Goal: Information Seeking & Learning: Understand process/instructions

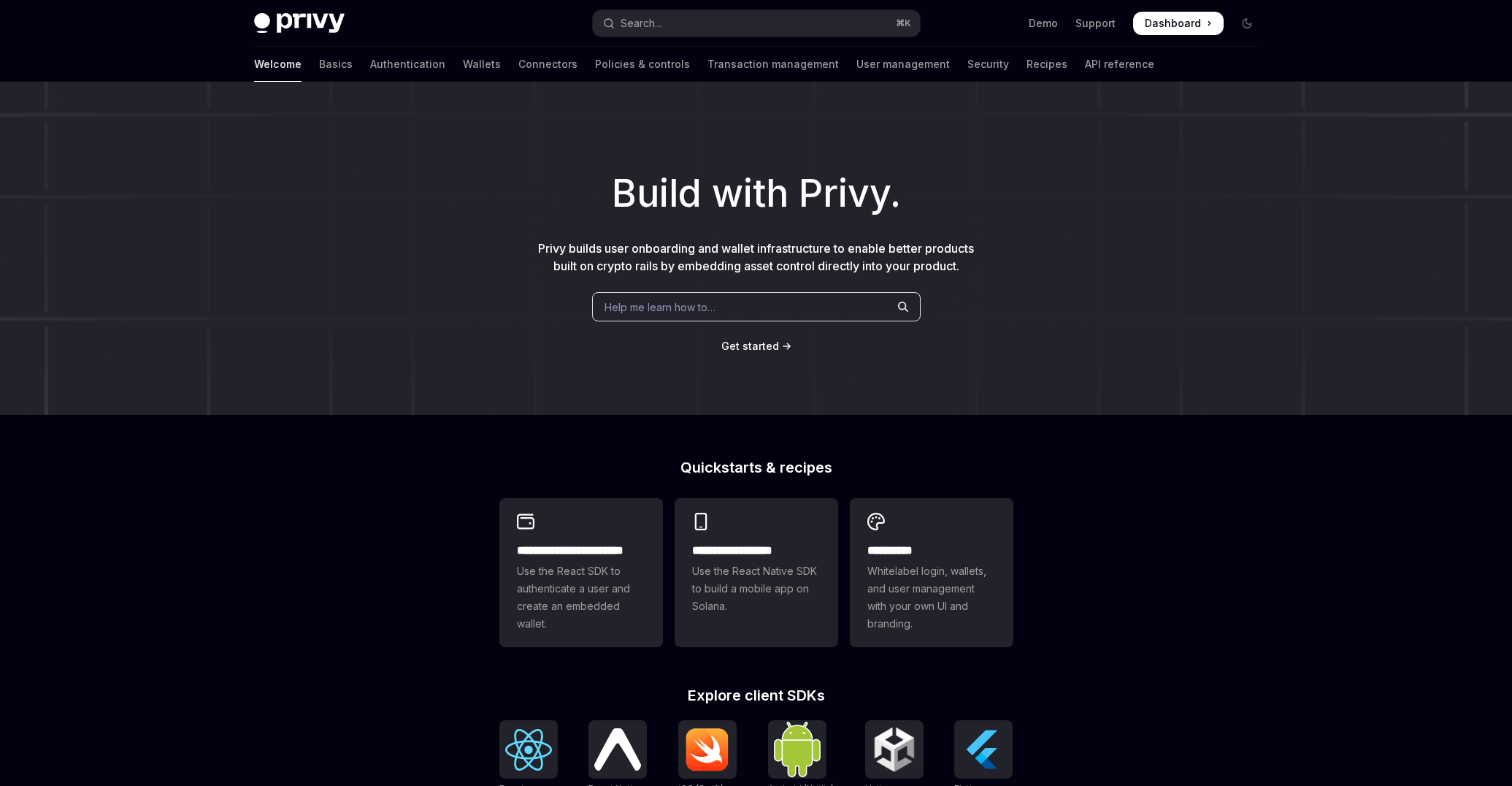
click at [465, 152] on div "Build with Privy. Privy builds user onboarding and wallet infrastructure to ena…" at bounding box center [756, 248] width 1512 height 333
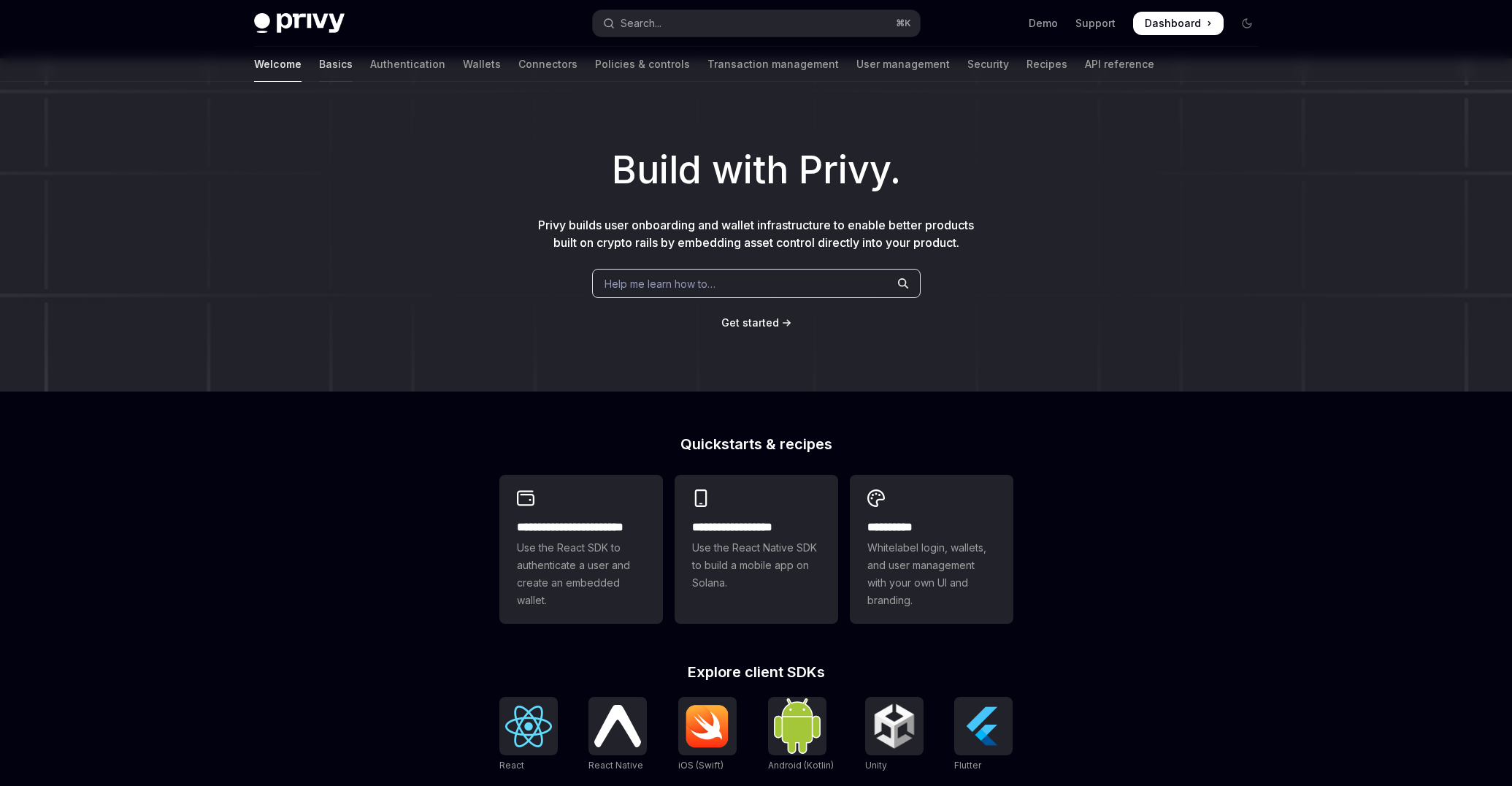
click at [319, 63] on link "Basics" at bounding box center [336, 65] width 34 height 35
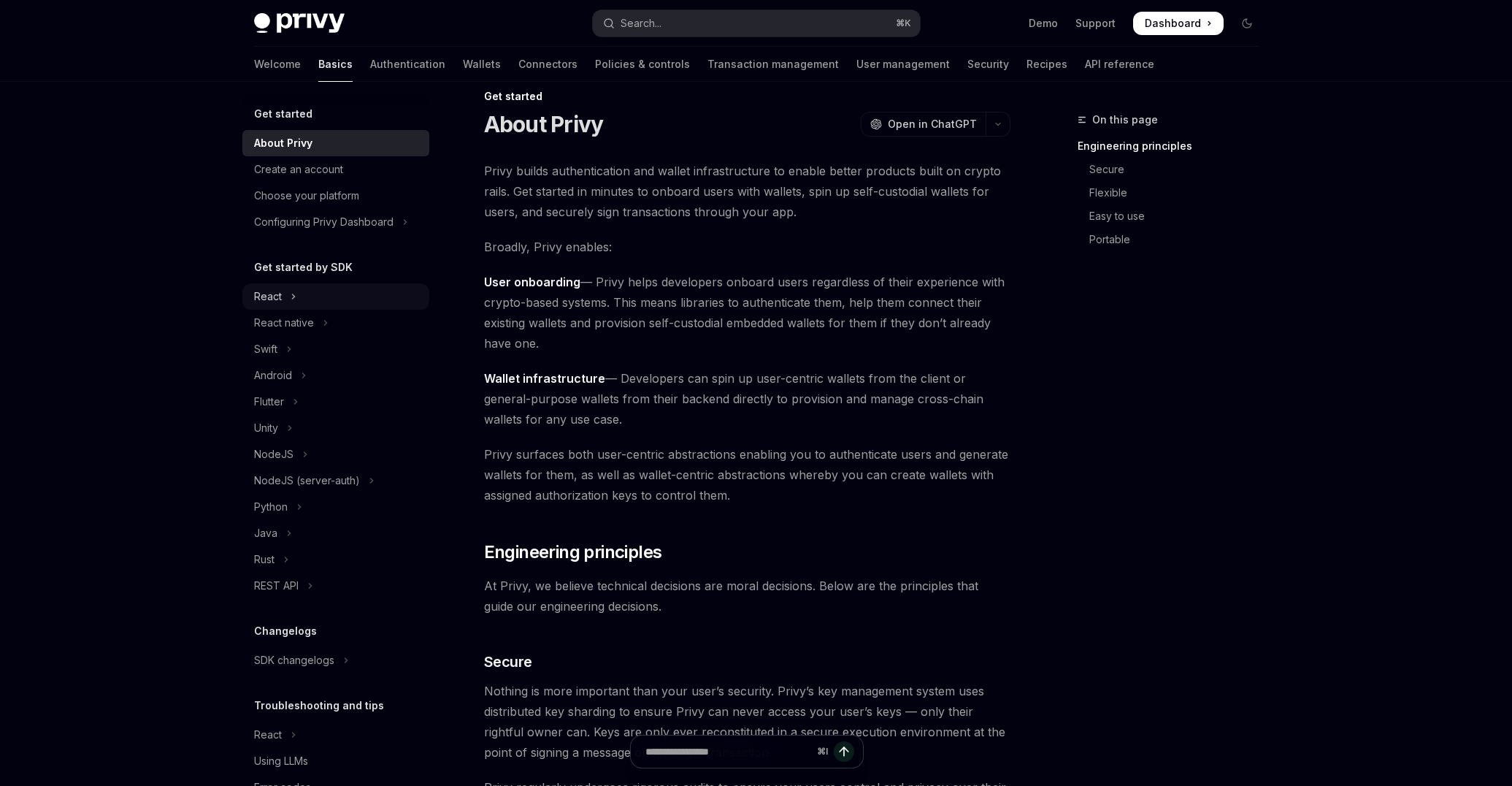
click at [287, 299] on button "React" at bounding box center [335, 296] width 187 height 27
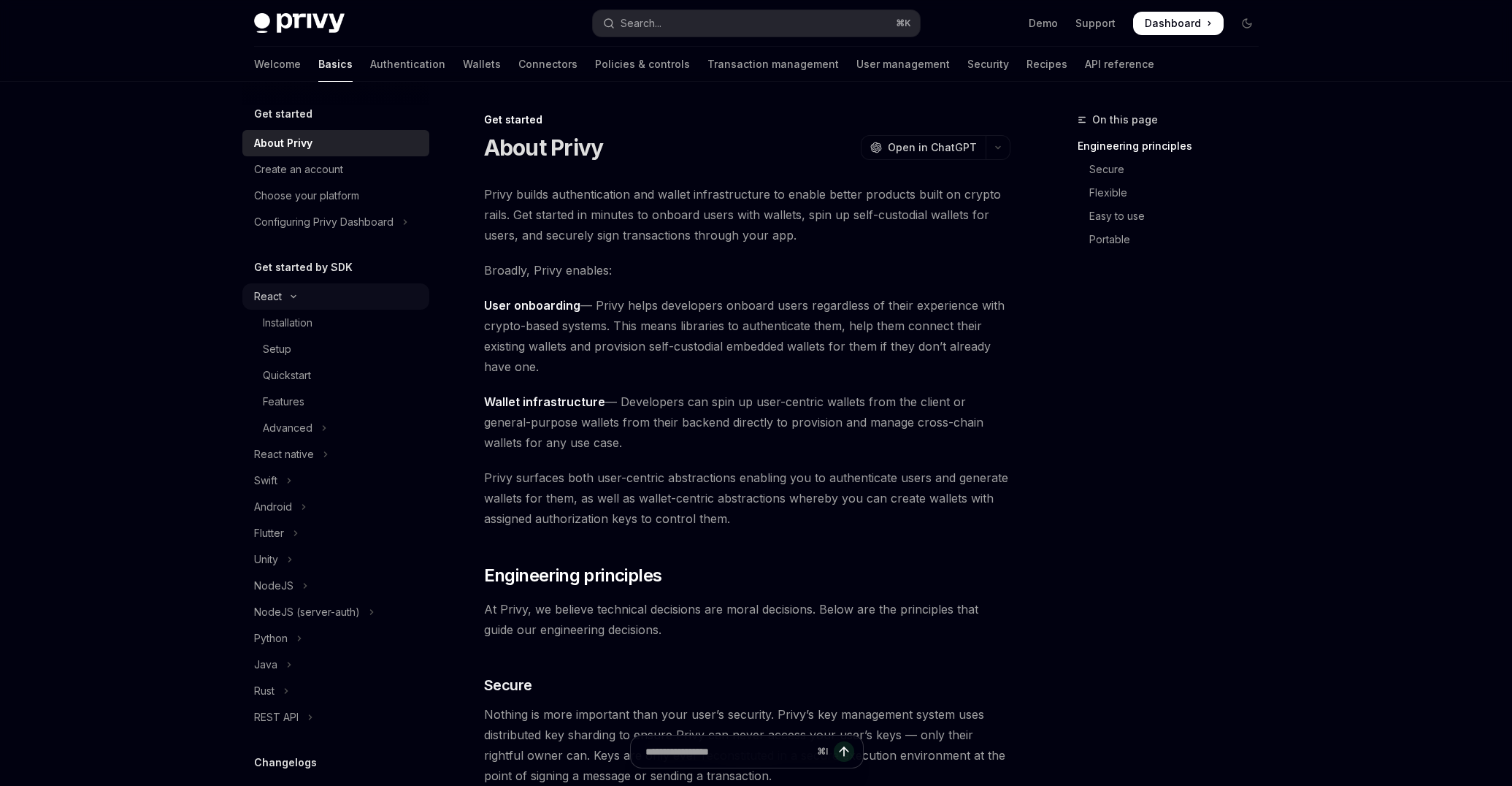
type textarea "*"
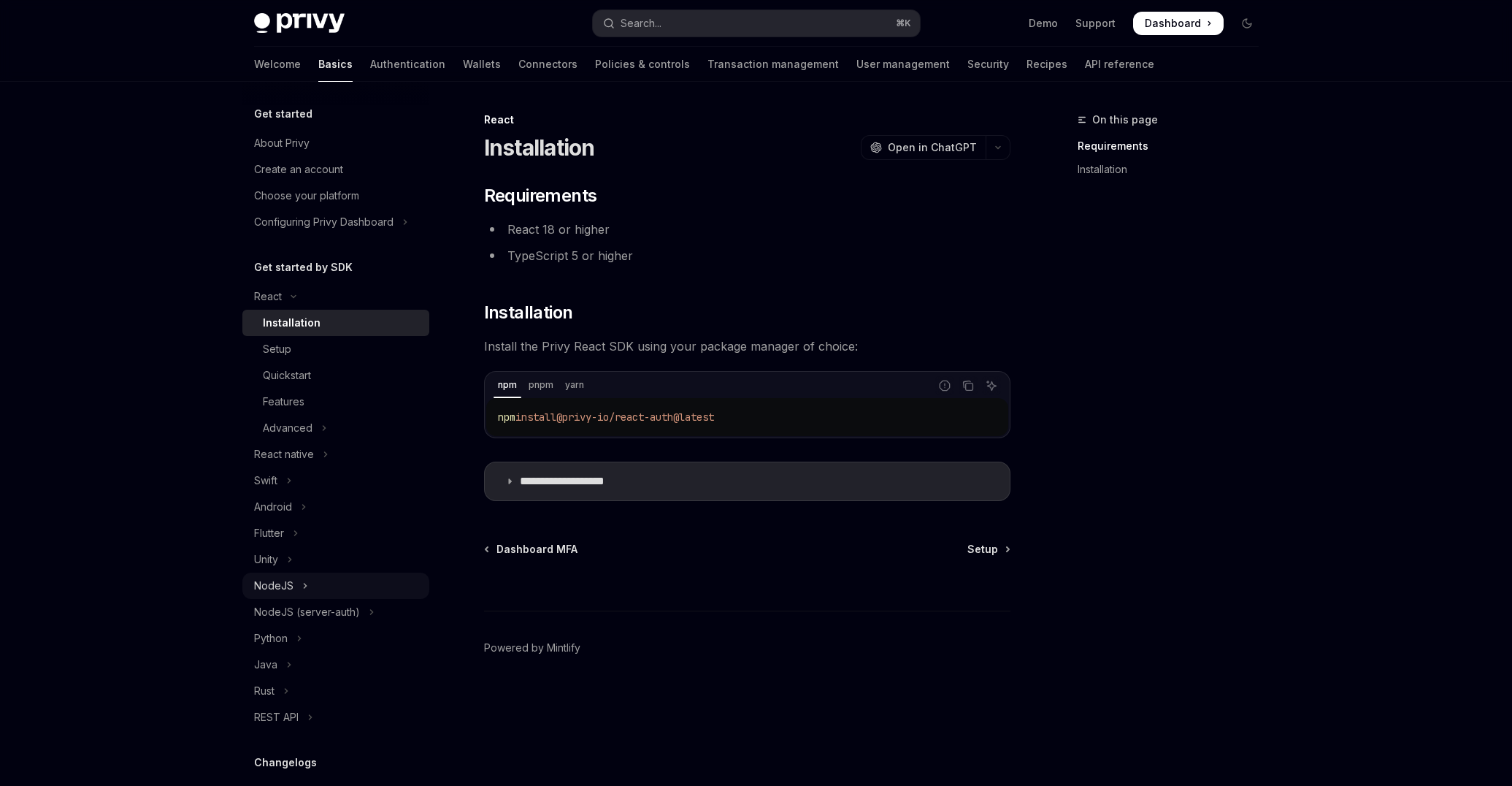
click at [300, 592] on button "NodeJS" at bounding box center [335, 586] width 187 height 27
type textarea "*"
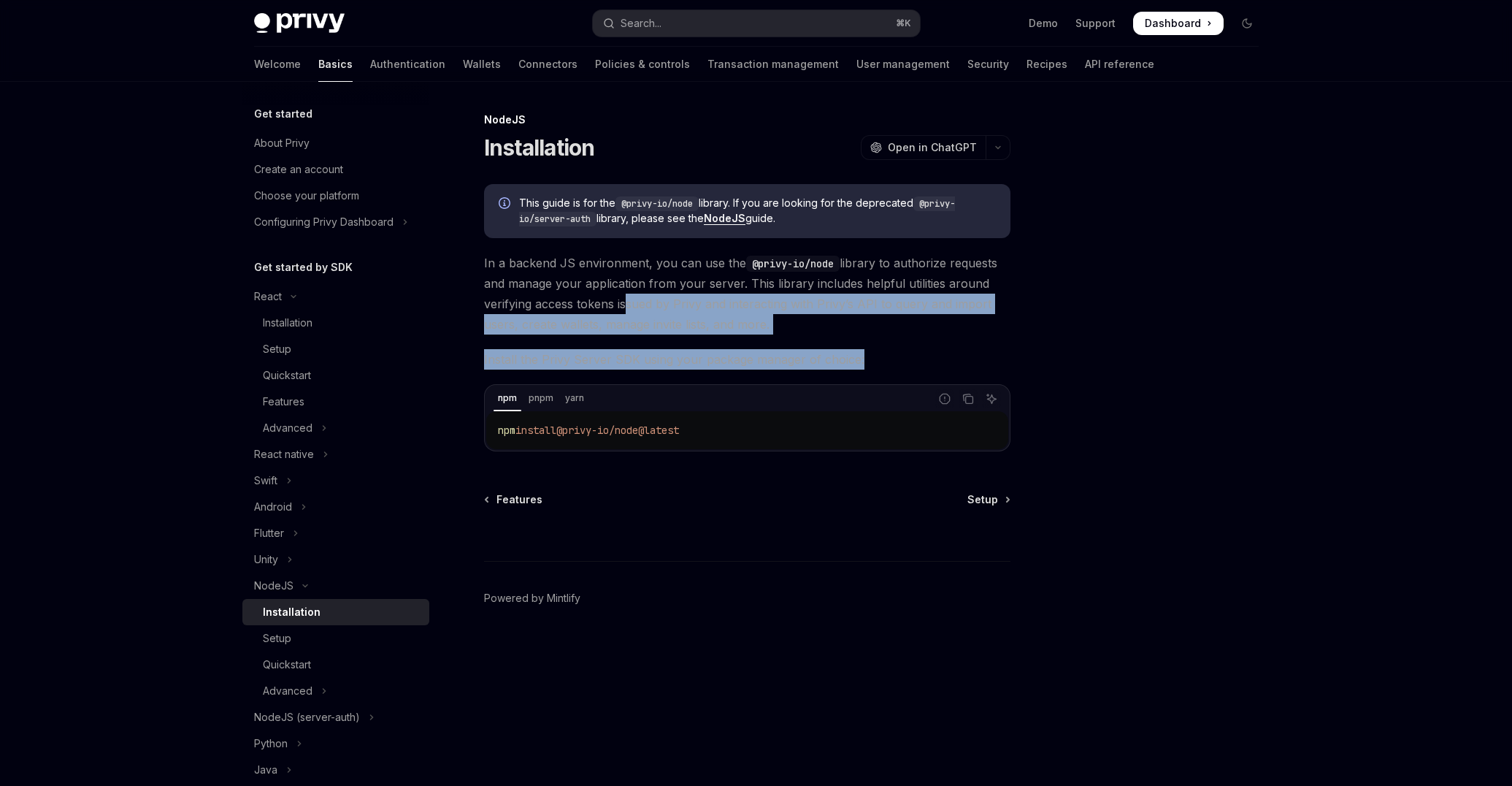
drag, startPoint x: 887, startPoint y: 365, endPoint x: 610, endPoint y: 301, distance: 284.3
click at [614, 301] on div "This guide is for the @privy-io/node library. If you are looking for the deprec…" at bounding box center [748, 317] width 527 height 267
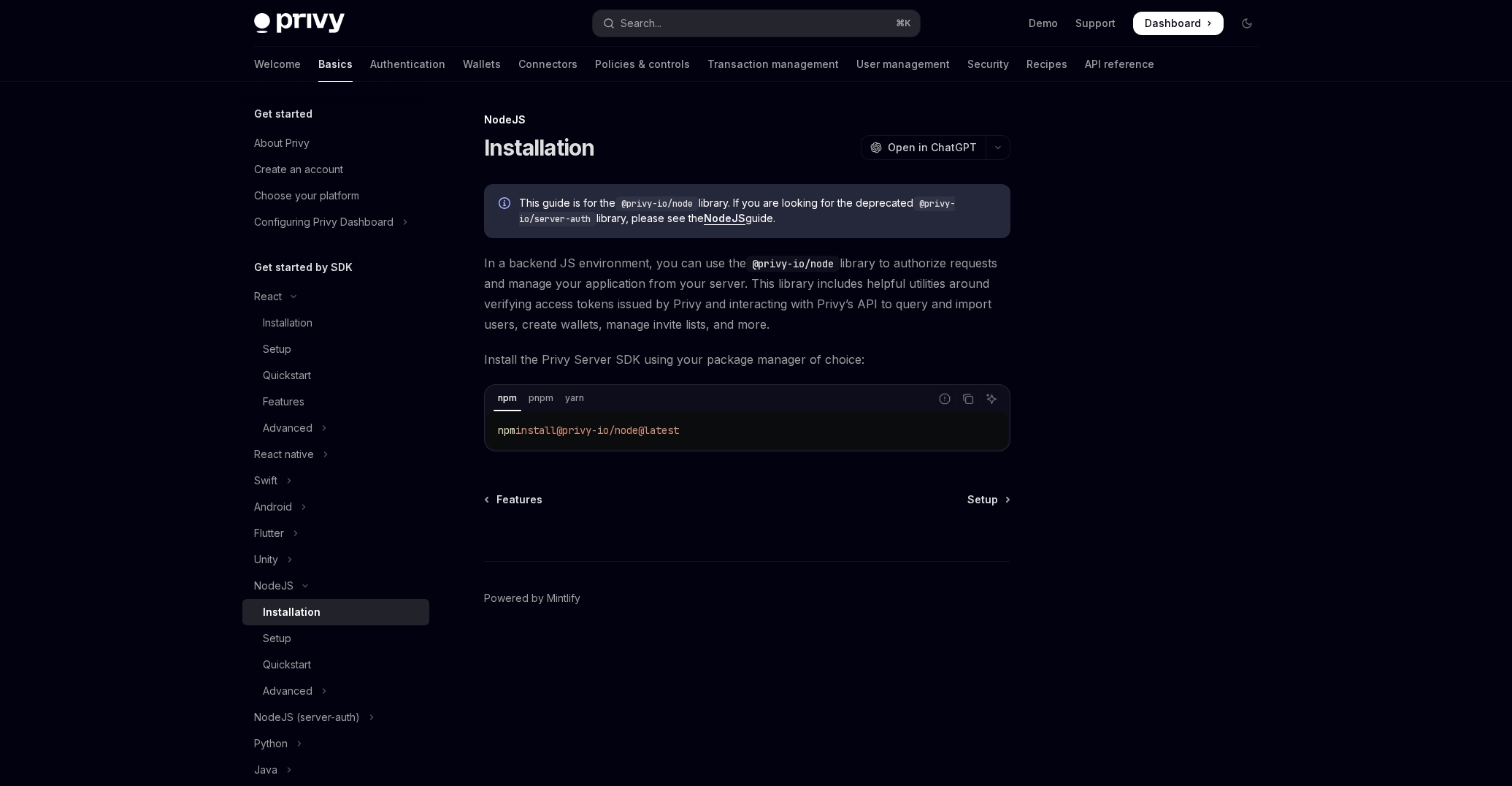
click at [610, 301] on span "In a backend JS environment, you can use the @privy-io/node library to authoriz…" at bounding box center [748, 294] width 527 height 82
drag, startPoint x: 821, startPoint y: 332, endPoint x: 482, endPoint y: 266, distance: 345.4
click at [482, 266] on div "NodeJS Installation OpenAI Open in ChatGPT OpenAI Open in ChatGPT This guide is…" at bounding box center [610, 448] width 806 height 675
click at [507, 266] on span "In a backend JS environment, you can use the @privy-io/node library to authoriz…" at bounding box center [748, 294] width 527 height 82
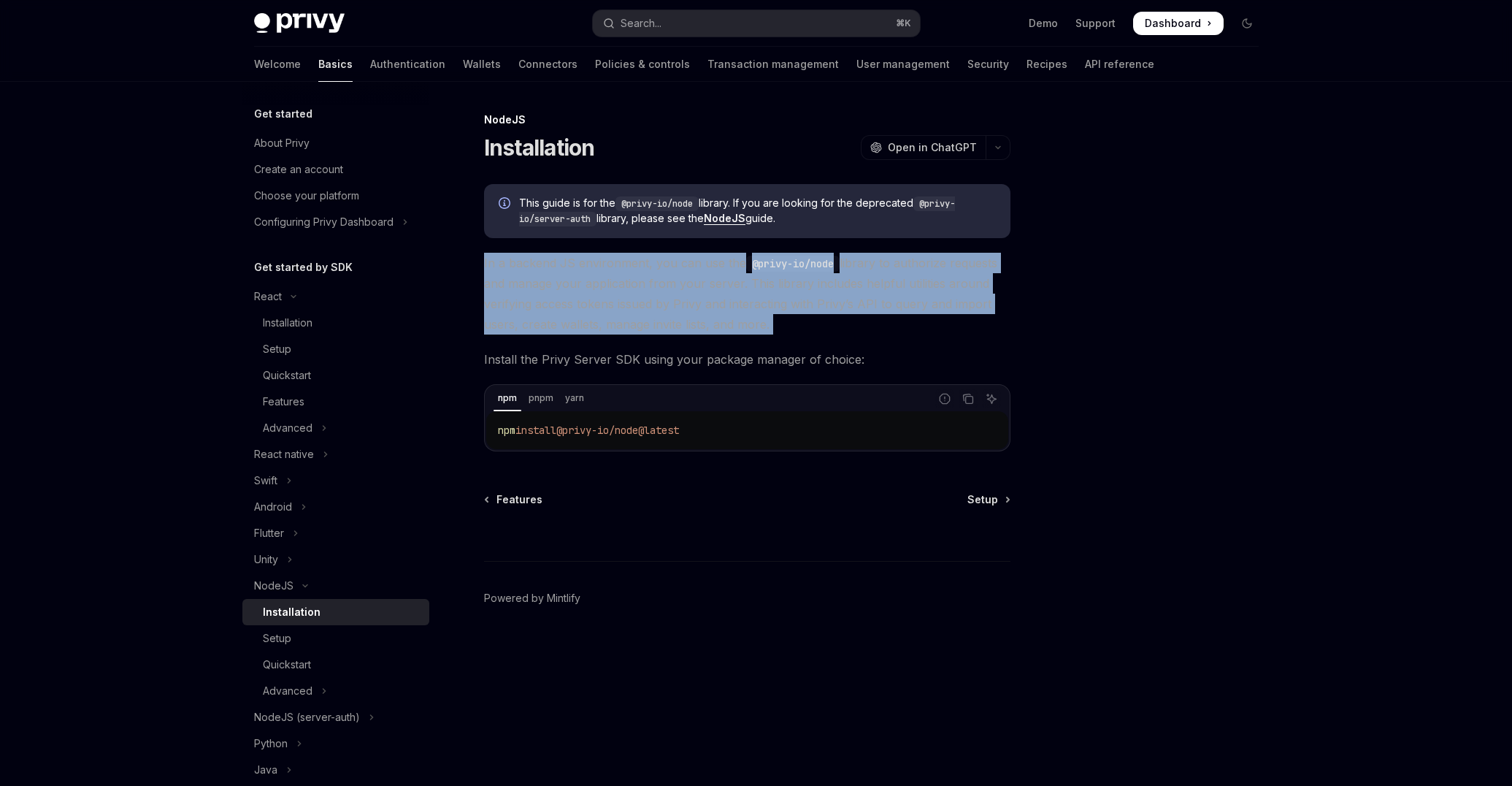
drag, startPoint x: 482, startPoint y: 263, endPoint x: 866, endPoint y: 346, distance: 392.9
click at [866, 346] on div "NodeJS Installation OpenAI Open in ChatGPT OpenAI Open in ChatGPT This guide is…" at bounding box center [610, 448] width 806 height 675
click at [866, 345] on div "This guide is for the @privy-io/node library. If you are looking for the deprec…" at bounding box center [748, 317] width 527 height 267
